Goal: Task Accomplishment & Management: Manage account settings

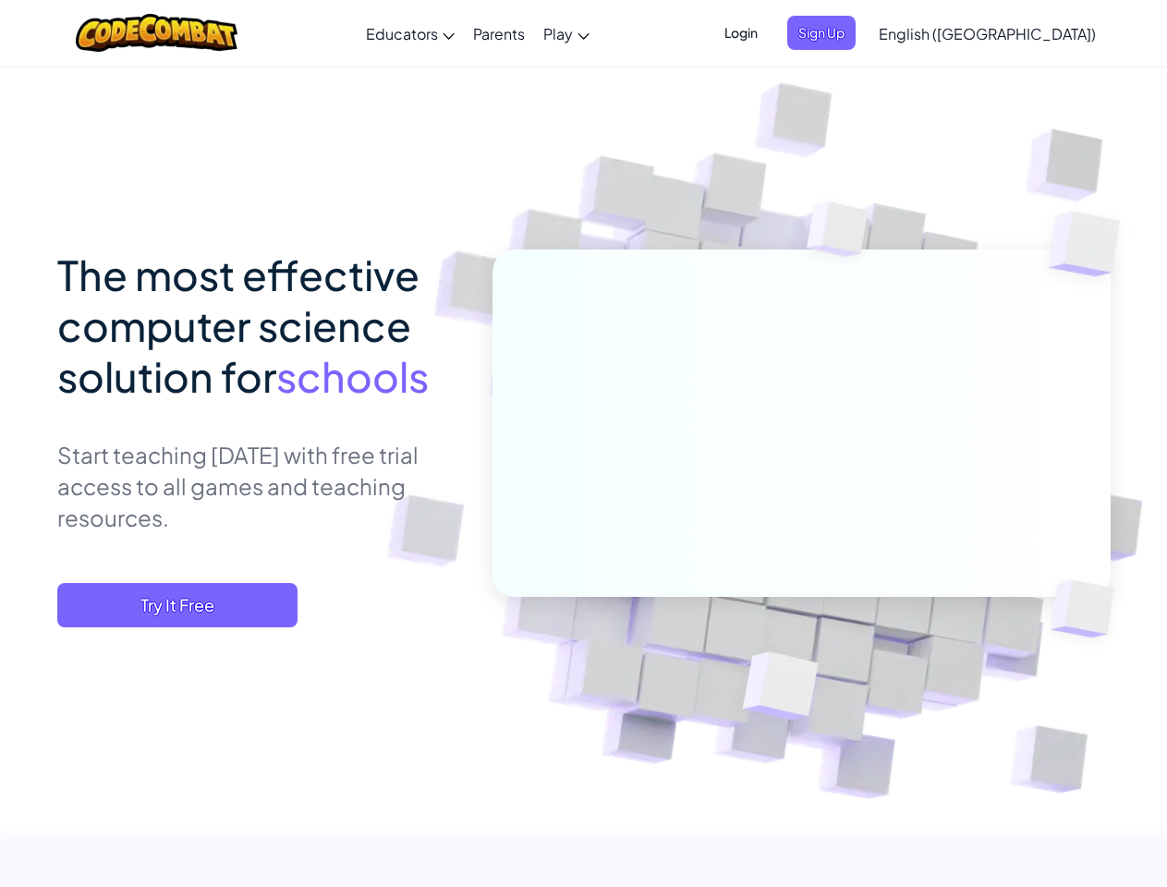
click at [768, 32] on span "Login" at bounding box center [740, 33] width 55 height 34
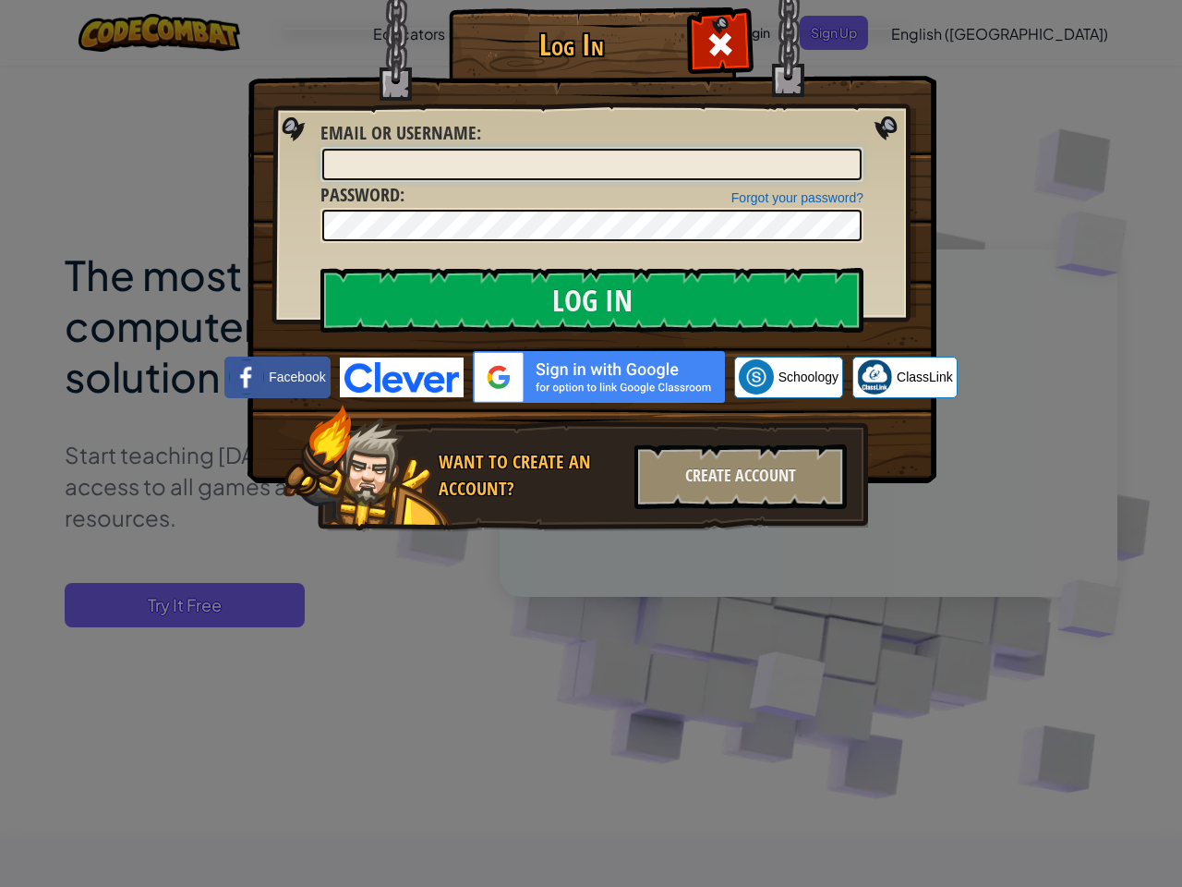
click at [852, 149] on input "Email or Username :" at bounding box center [591, 164] width 539 height 31
click at [934, 32] on div "Log In Unknown Error Email or Username : Forgot your password? Password : Log I…" at bounding box center [591, 443] width 1182 height 887
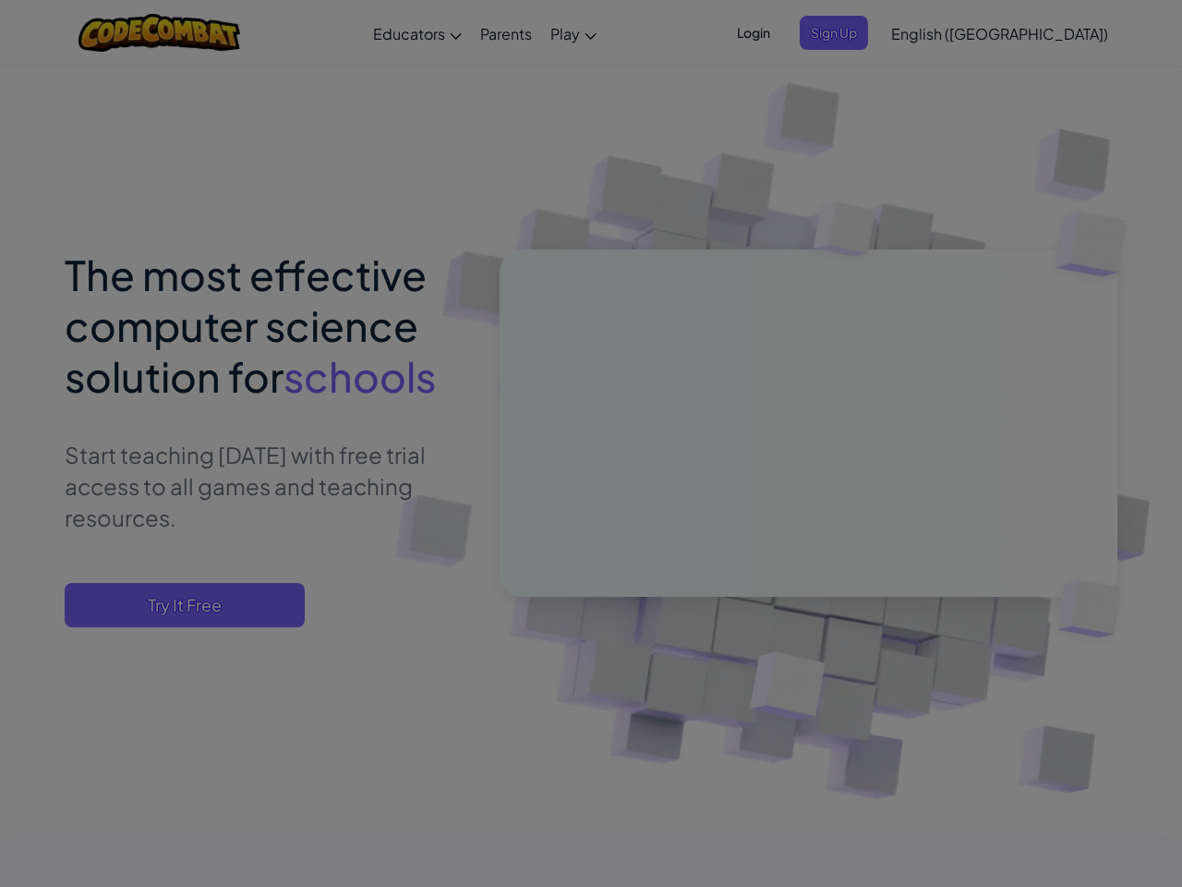
click at [934, 32] on div "Log In Unknown Error Email or Username : Forgot your password? Password : Log I…" at bounding box center [591, 443] width 1182 height 887
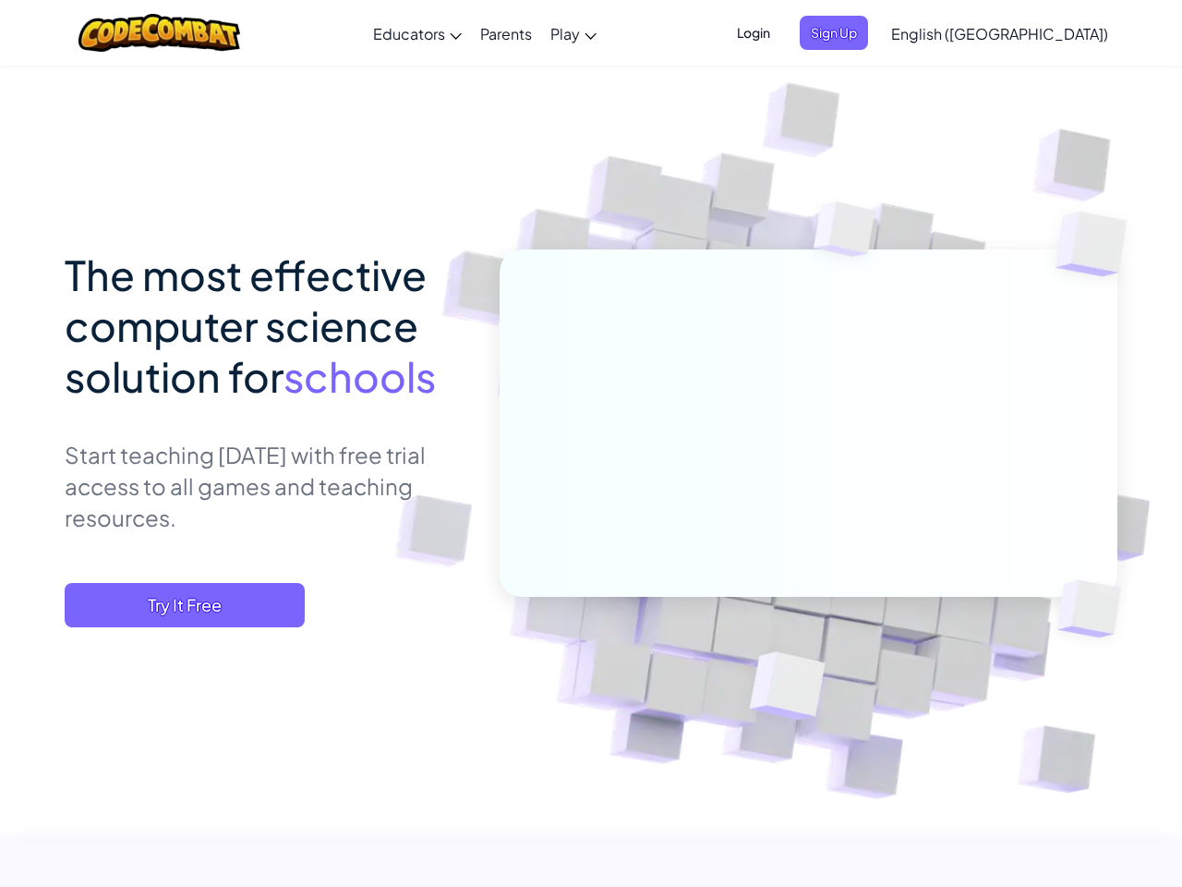
click at [1033, 33] on span "English ([GEOGRAPHIC_DATA])" at bounding box center [999, 33] width 217 height 19
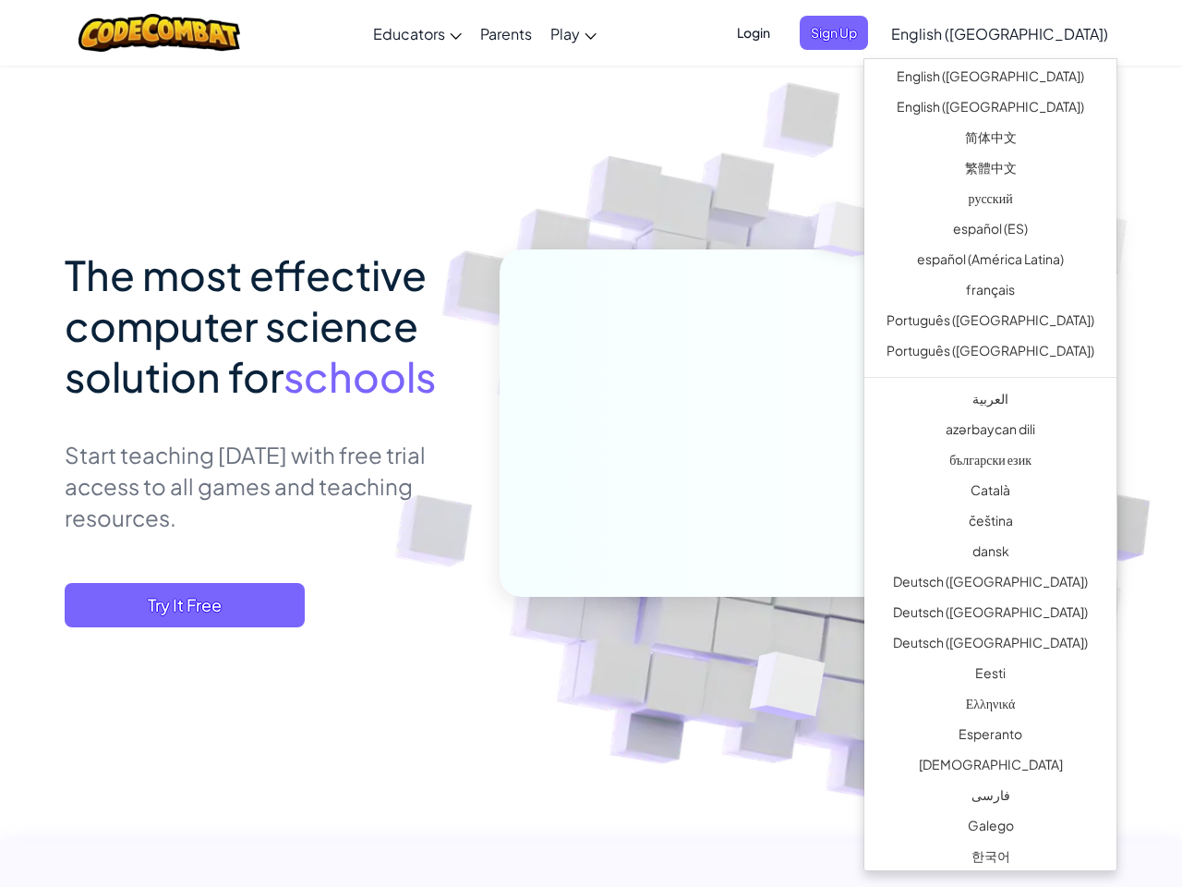
click at [177, 605] on span "Try It Free" at bounding box center [185, 605] width 240 height 44
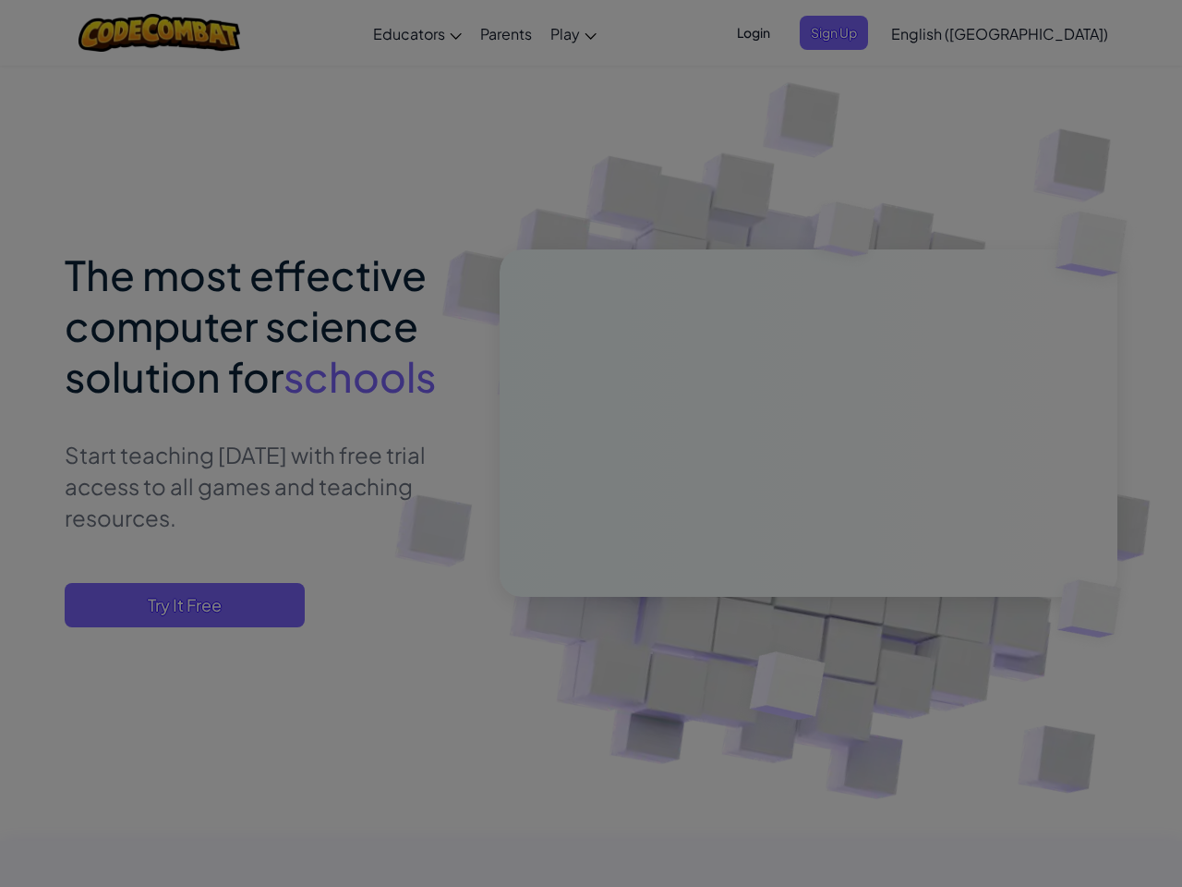
click at [0, 0] on div "Create Teacher Account First Name Last Name Email Address Password 4 to 64 char…" at bounding box center [0, 0] width 0 height 0
